Goal: Information Seeking & Learning: Learn about a topic

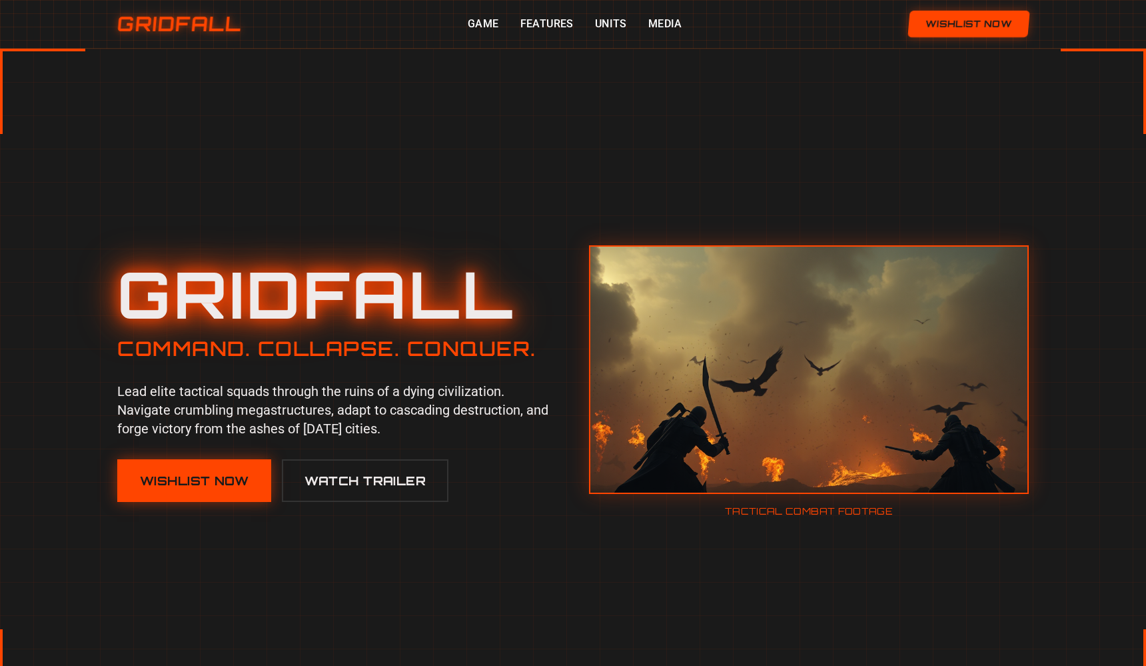
scroll to position [678, 0]
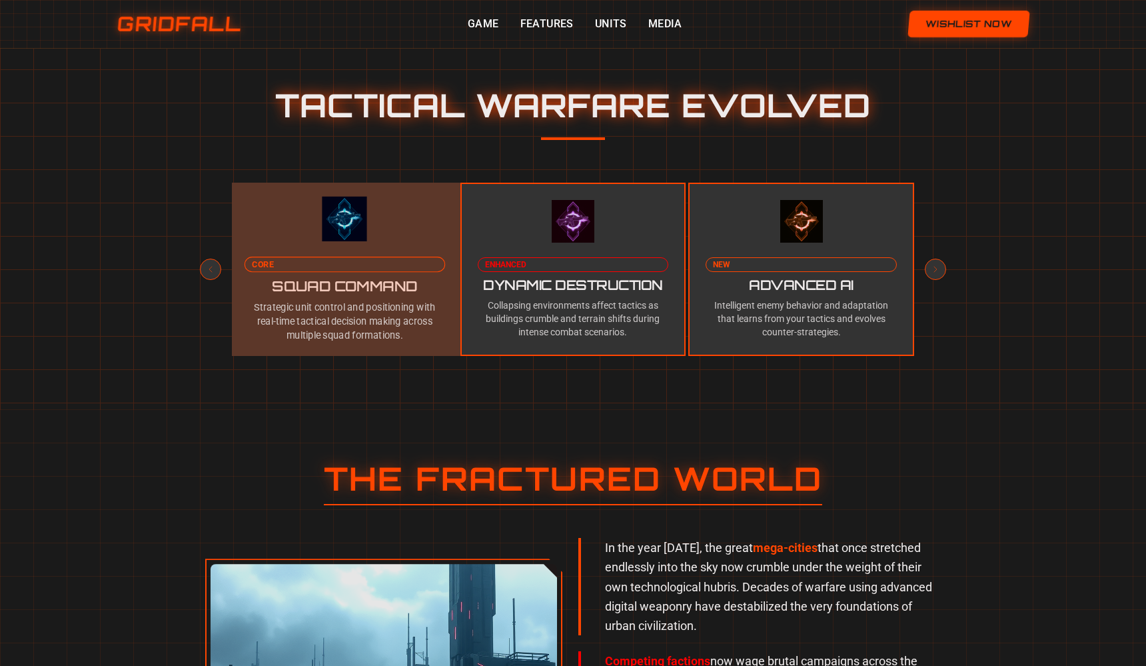
click at [406, 314] on p "Strategic unit control and positioning with real-time tactical decision making …" at bounding box center [345, 321] width 201 height 42
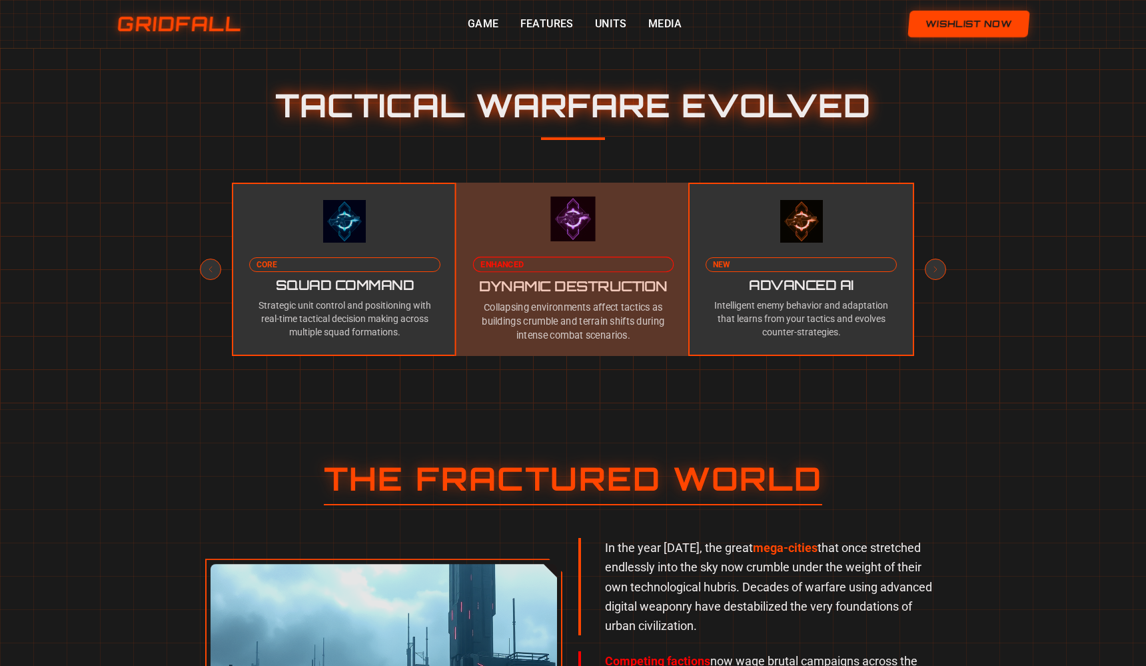
click at [512, 283] on div at bounding box center [573, 269] width 234 height 179
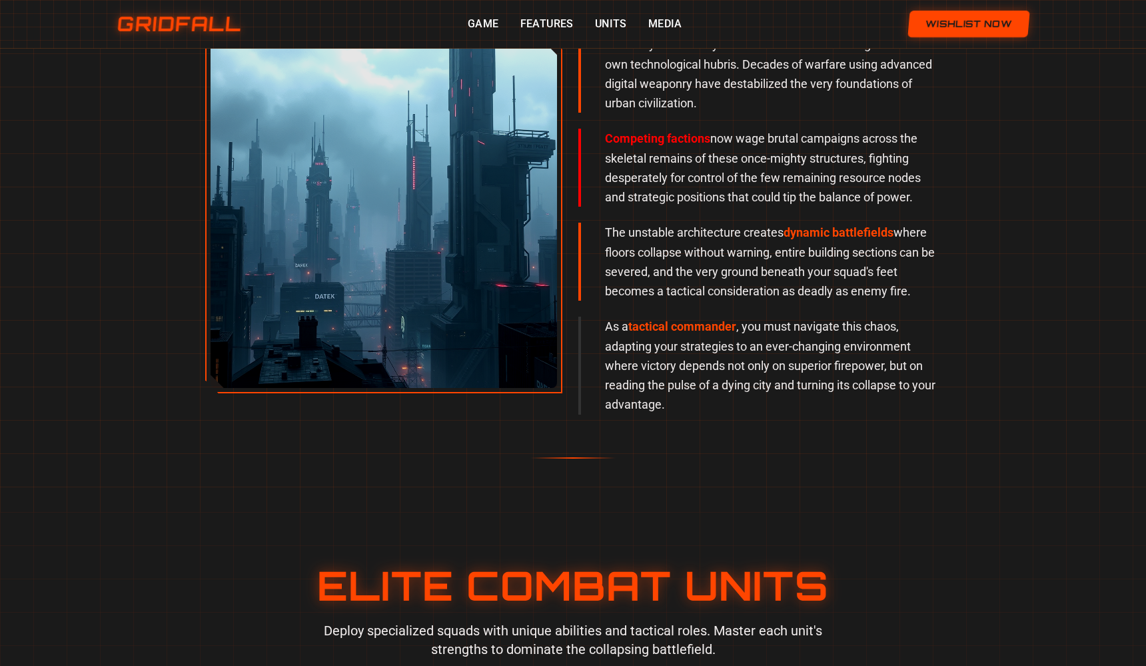
click at [516, 273] on img at bounding box center [384, 214] width 346 height 346
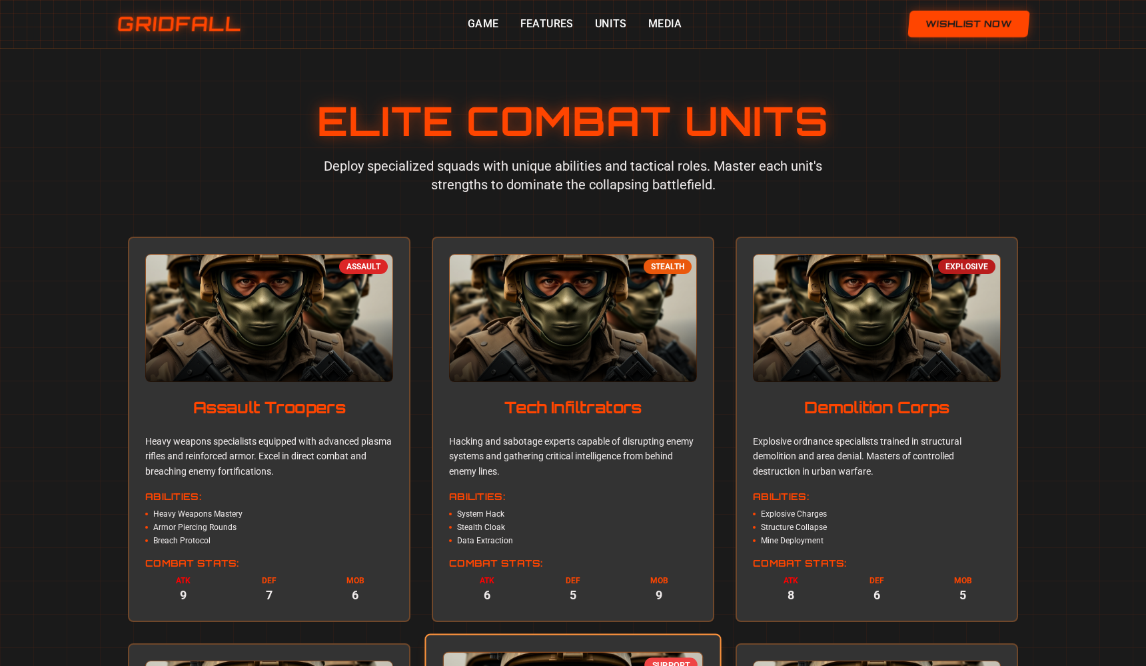
scroll to position [1275, 0]
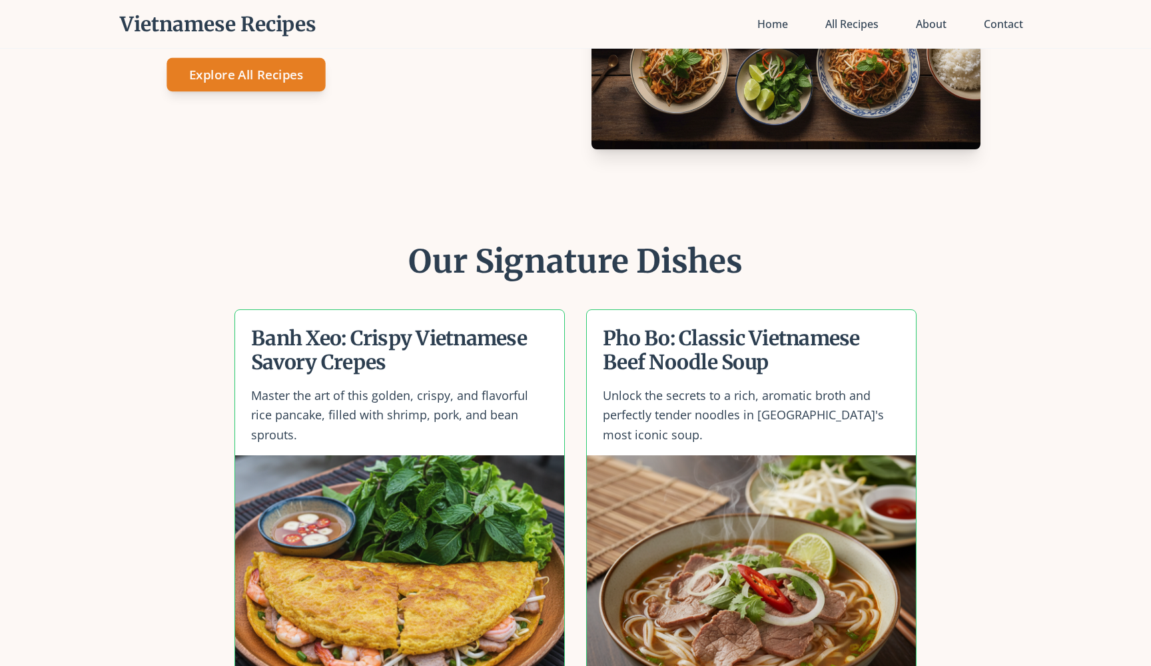
click at [291, 81] on link "Explore All Recipes" at bounding box center [246, 74] width 159 height 33
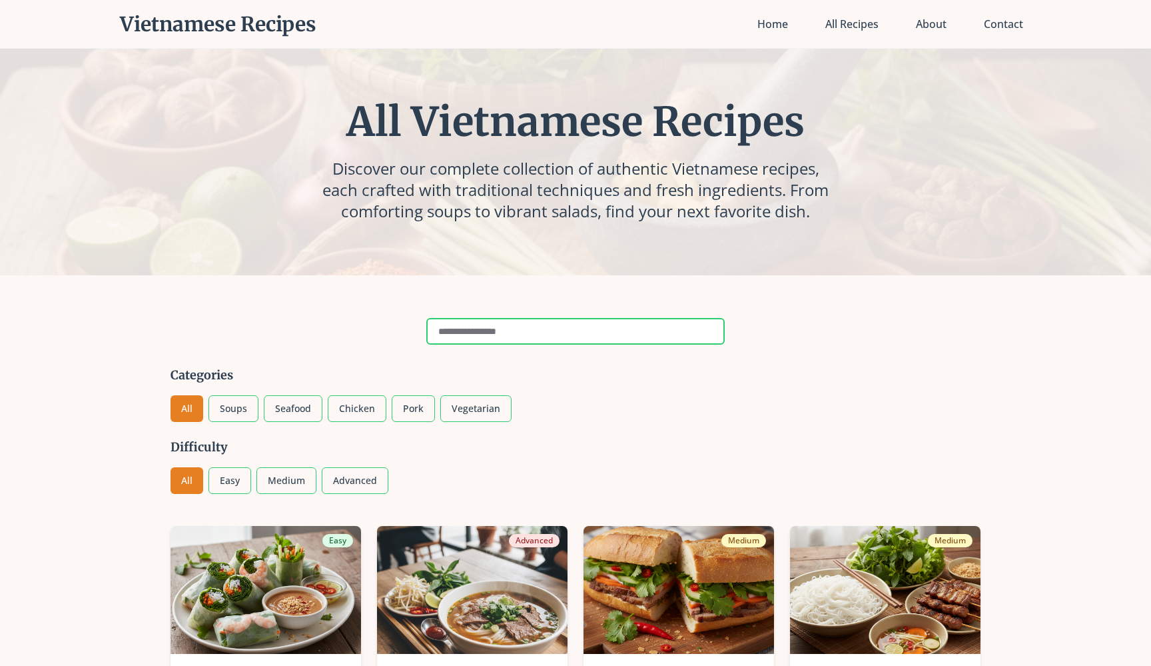
click at [525, 326] on input "text" at bounding box center [575, 331] width 298 height 27
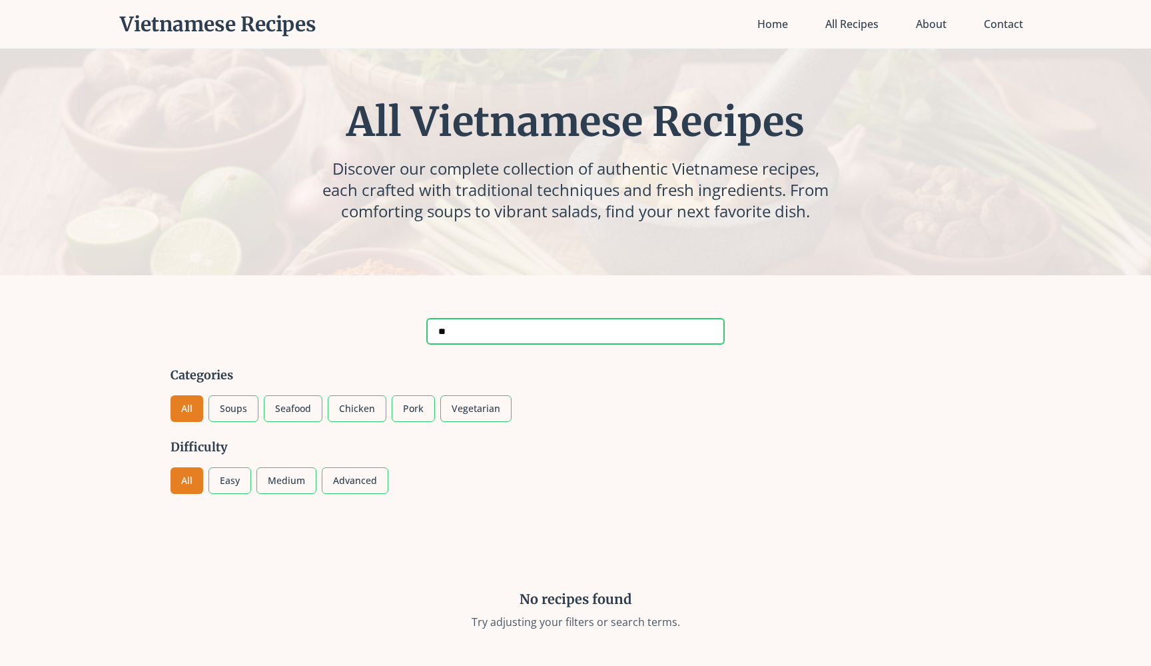
type input "***"
